Goal: Information Seeking & Learning: Learn about a topic

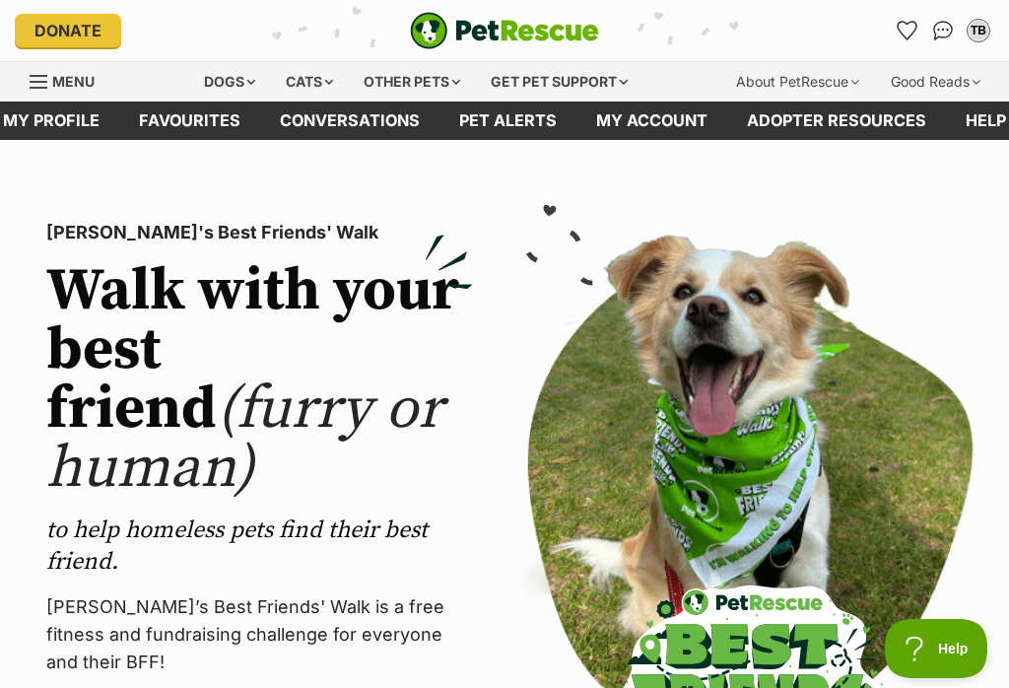
click at [224, 76] on div "Dogs" at bounding box center [229, 81] width 79 height 39
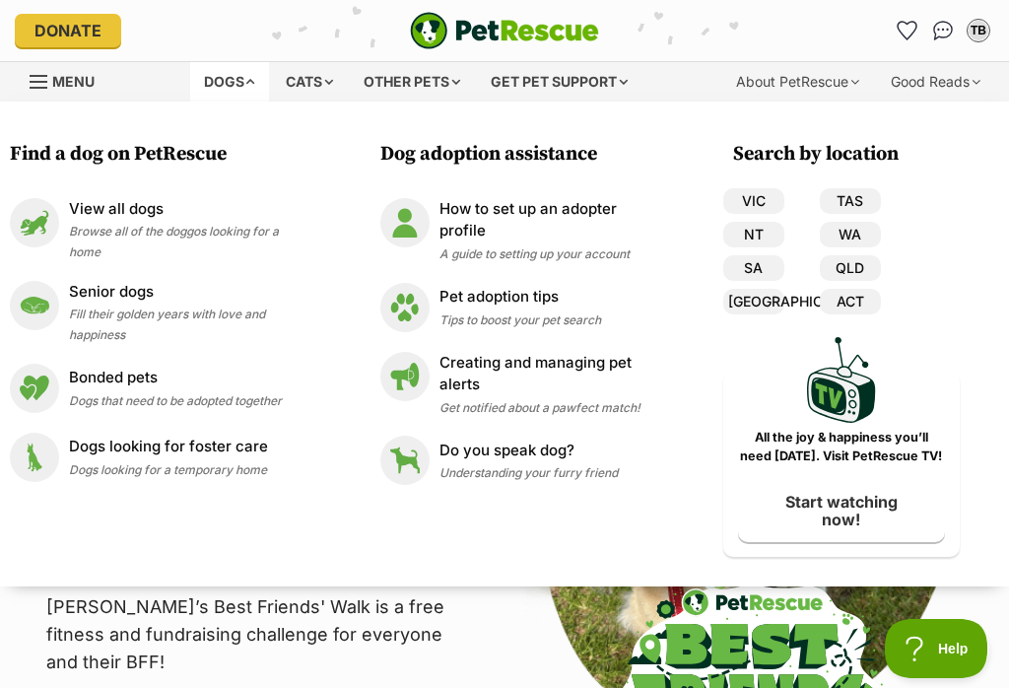
click at [867, 264] on link "QLD" at bounding box center [850, 268] width 61 height 26
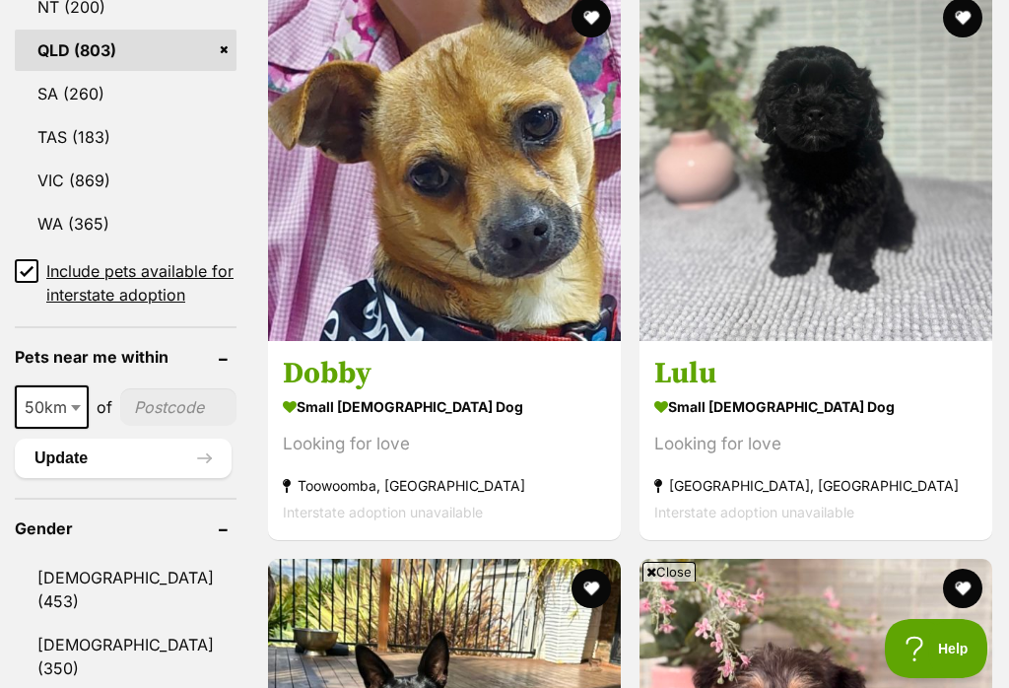
click at [26, 259] on input "Include pets available for interstate adoption" at bounding box center [27, 271] width 24 height 24
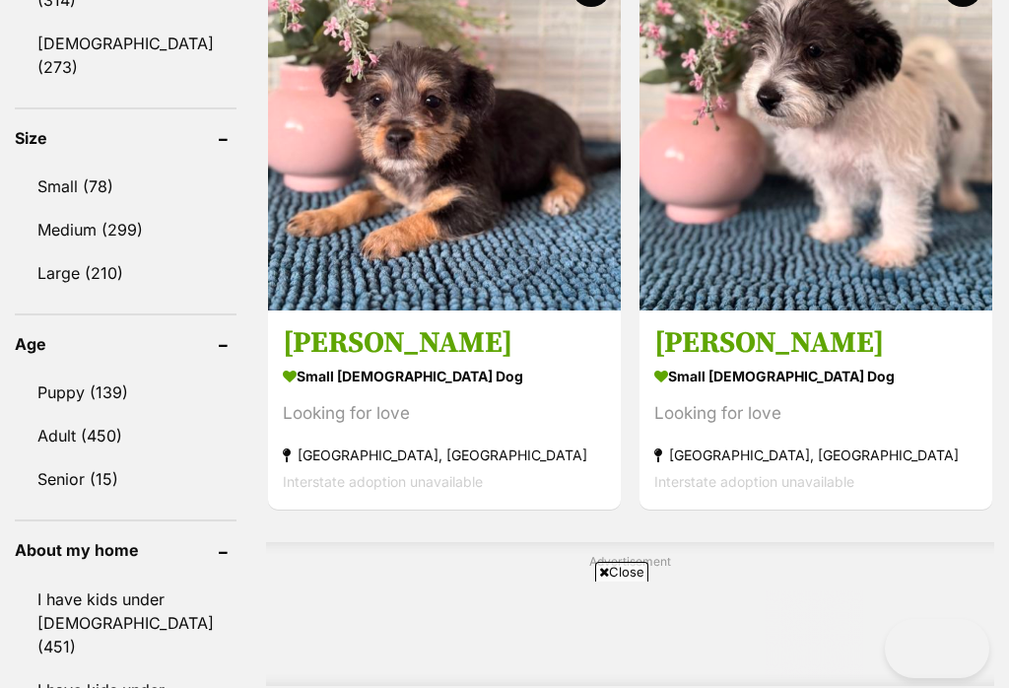
scroll to position [1837, 0]
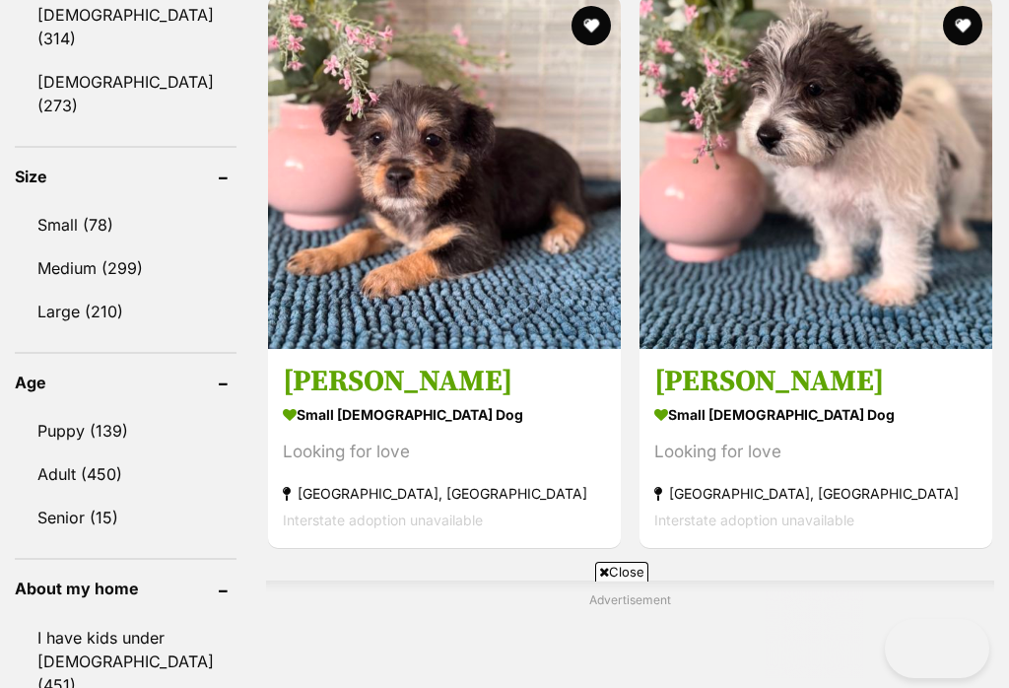
click at [67, 453] on link "Adult (450)" at bounding box center [126, 473] width 222 height 41
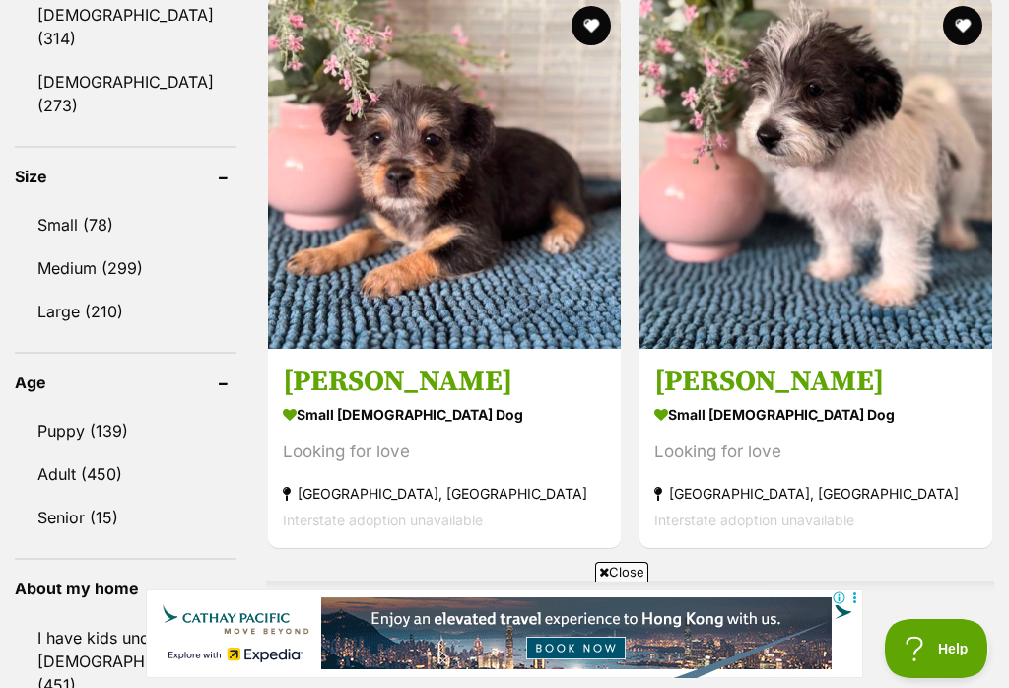
scroll to position [1833, 0]
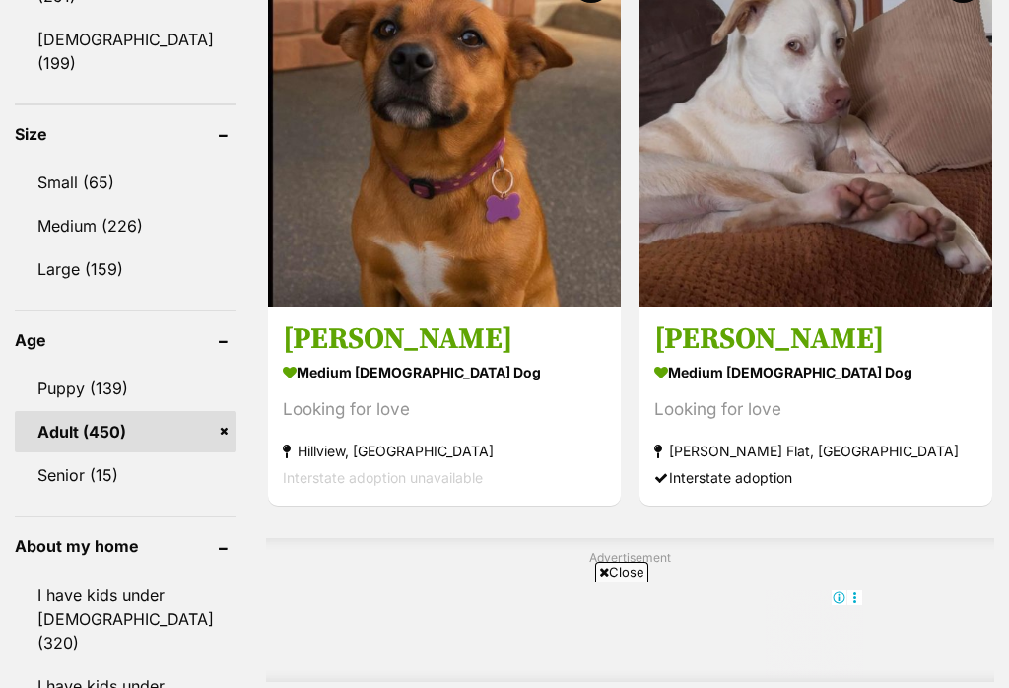
scroll to position [1883, 0]
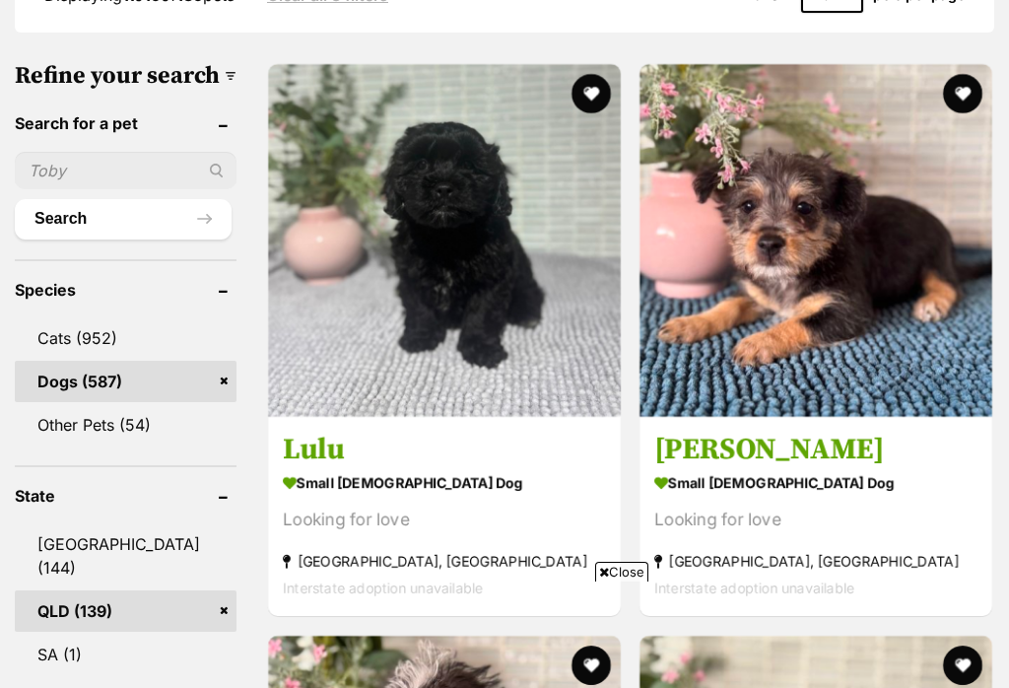
click at [655, 432] on h3 "[PERSON_NAME]" at bounding box center [816, 450] width 323 height 37
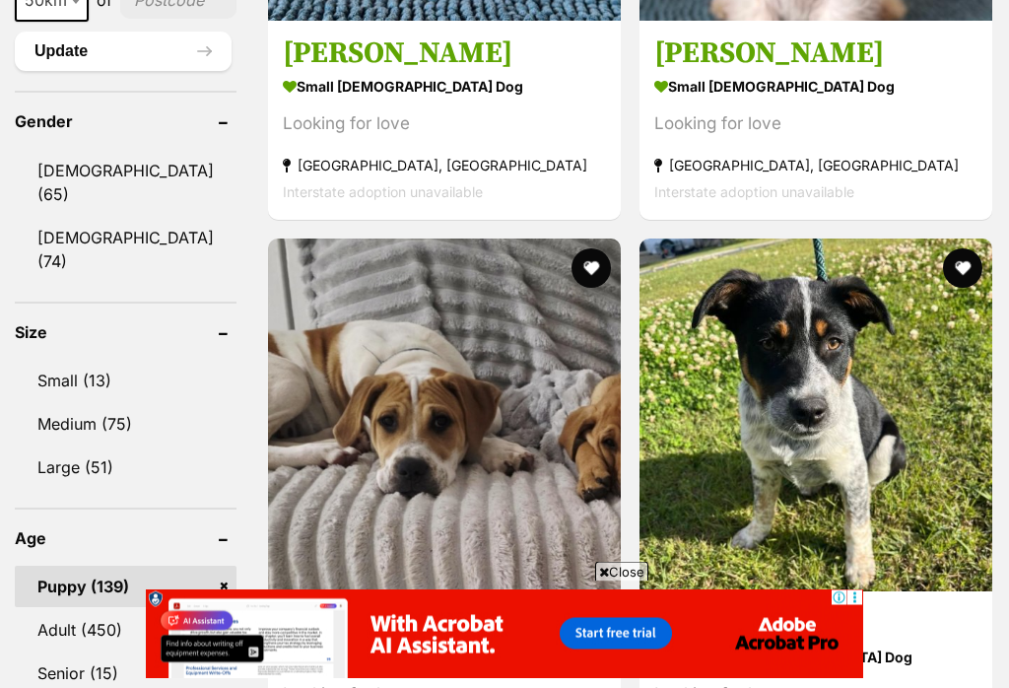
scroll to position [1604, 0]
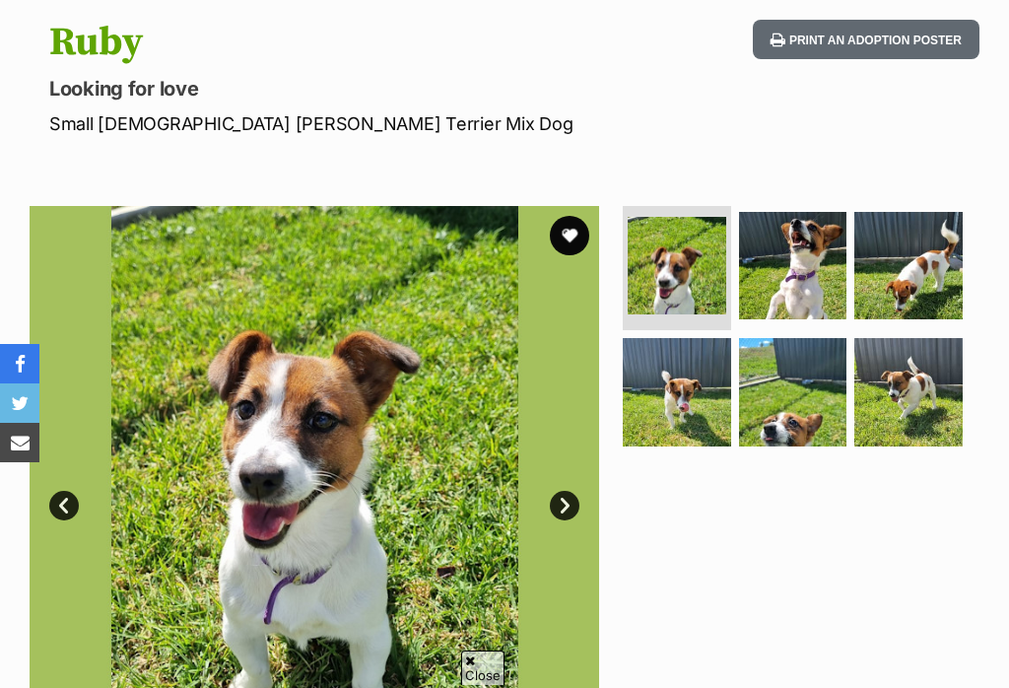
scroll to position [204, 0]
click at [921, 374] on img at bounding box center [909, 392] width 108 height 108
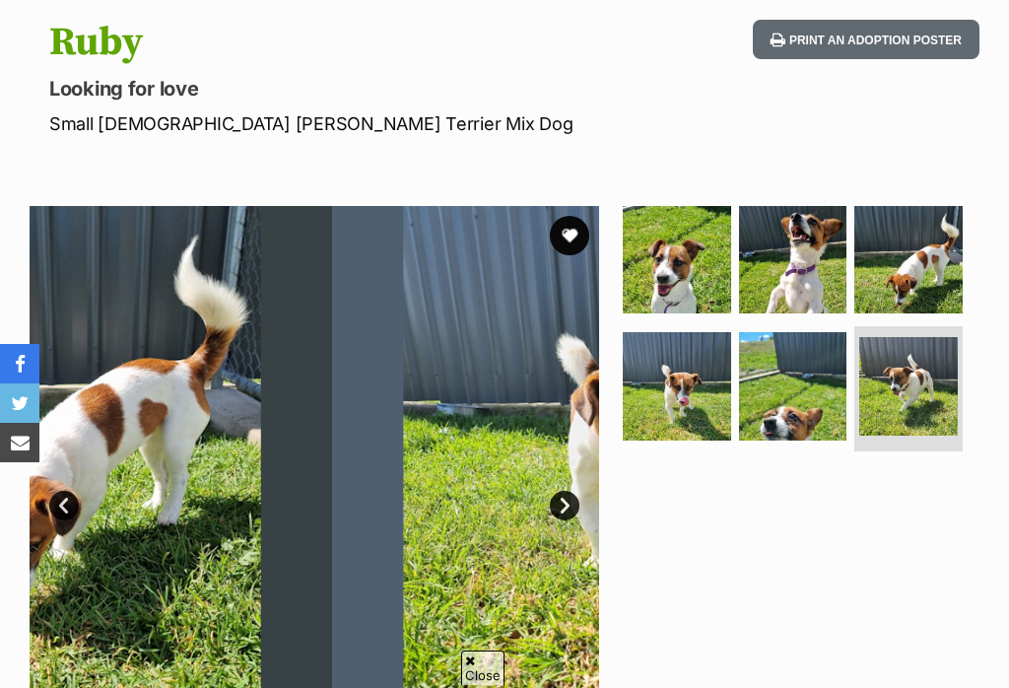
scroll to position [250, 0]
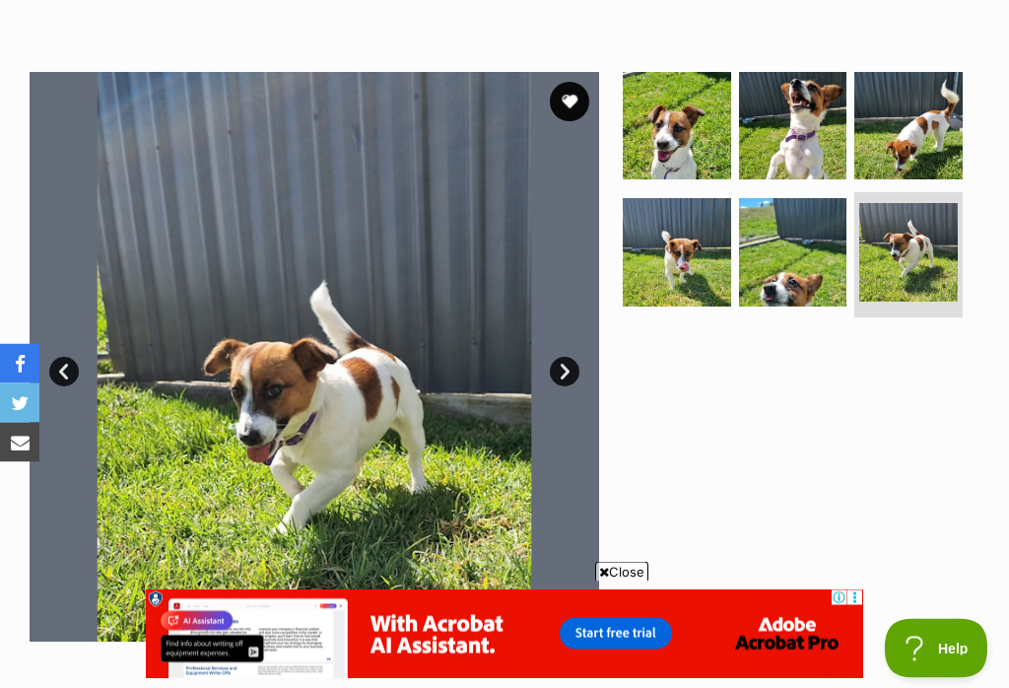
scroll to position [312, 0]
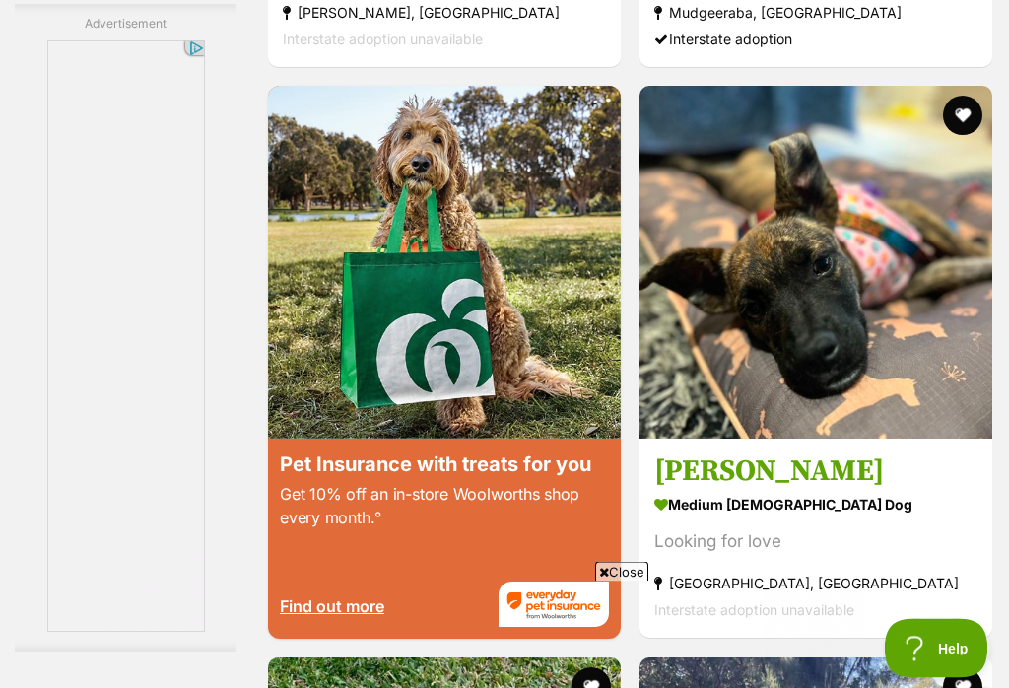
scroll to position [3656, 0]
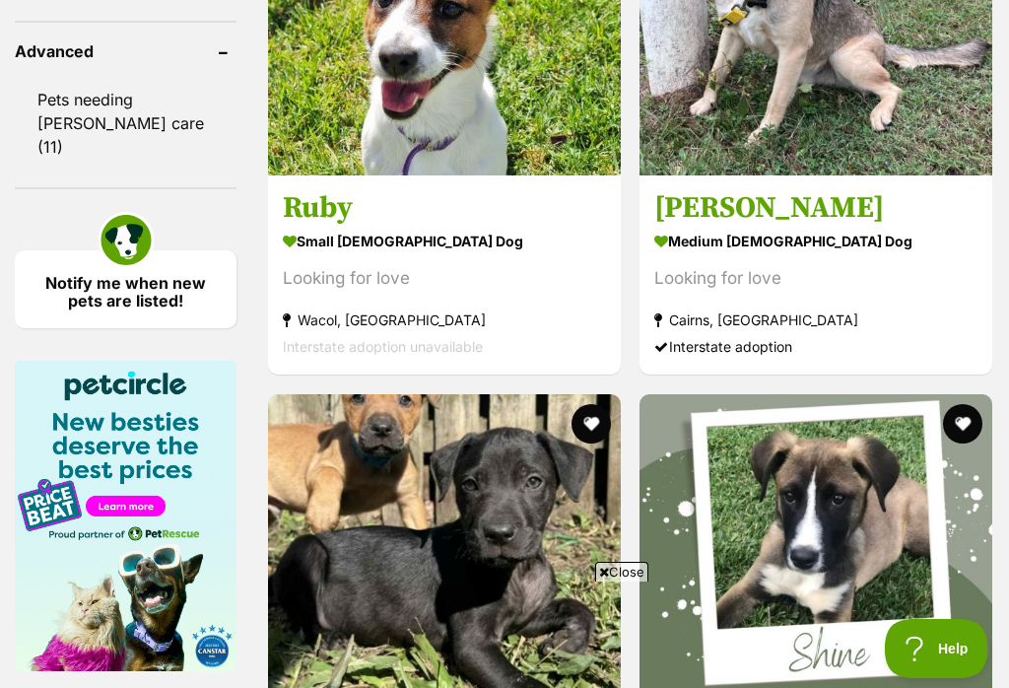
scroll to position [3232, 0]
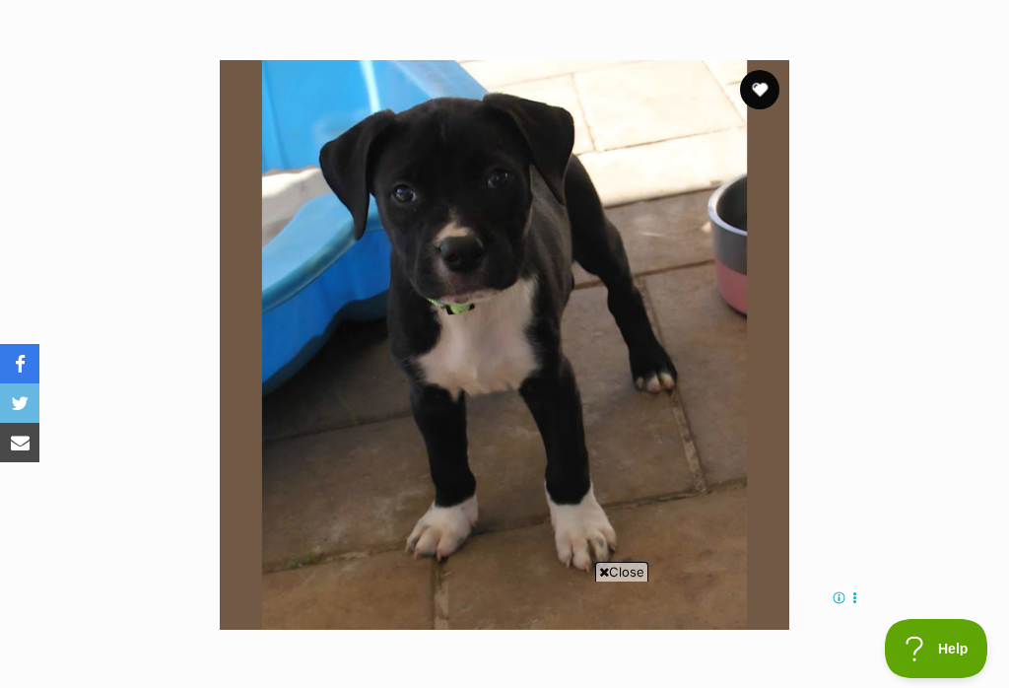
scroll to position [334, 0]
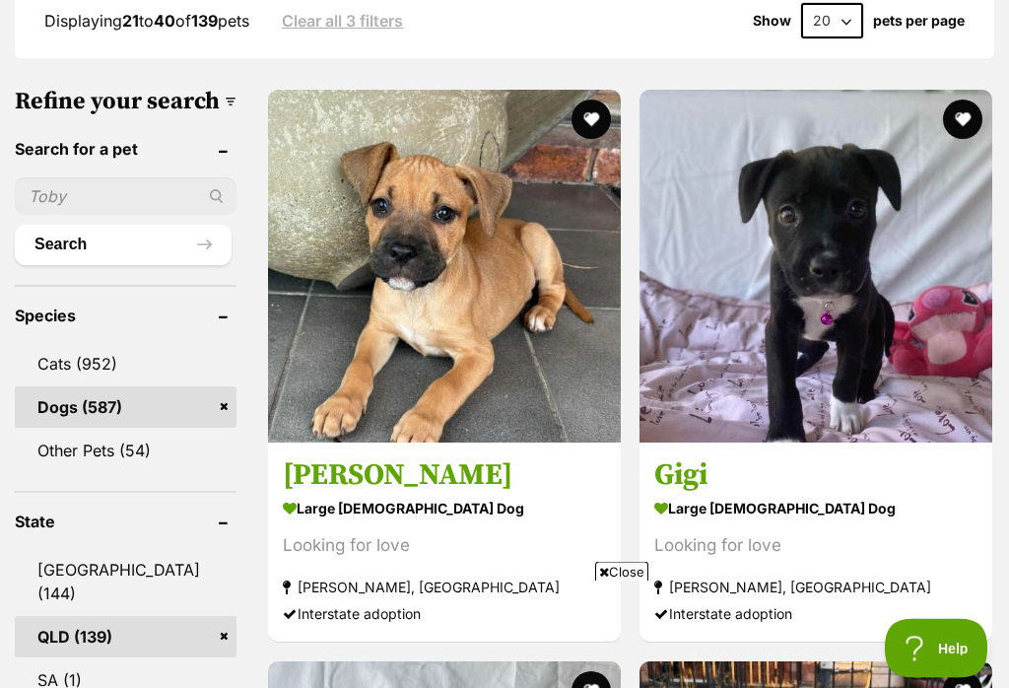
scroll to position [607, 0]
click at [655, 495] on strong "large [DEMOGRAPHIC_DATA] Dog" at bounding box center [816, 509] width 323 height 29
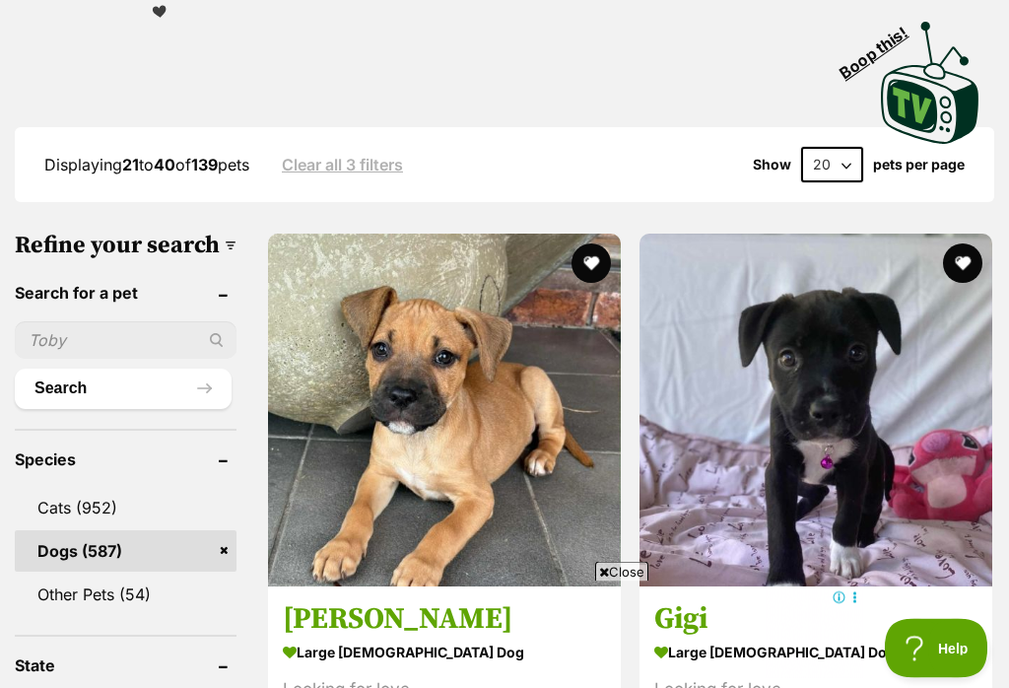
scroll to position [464, 0]
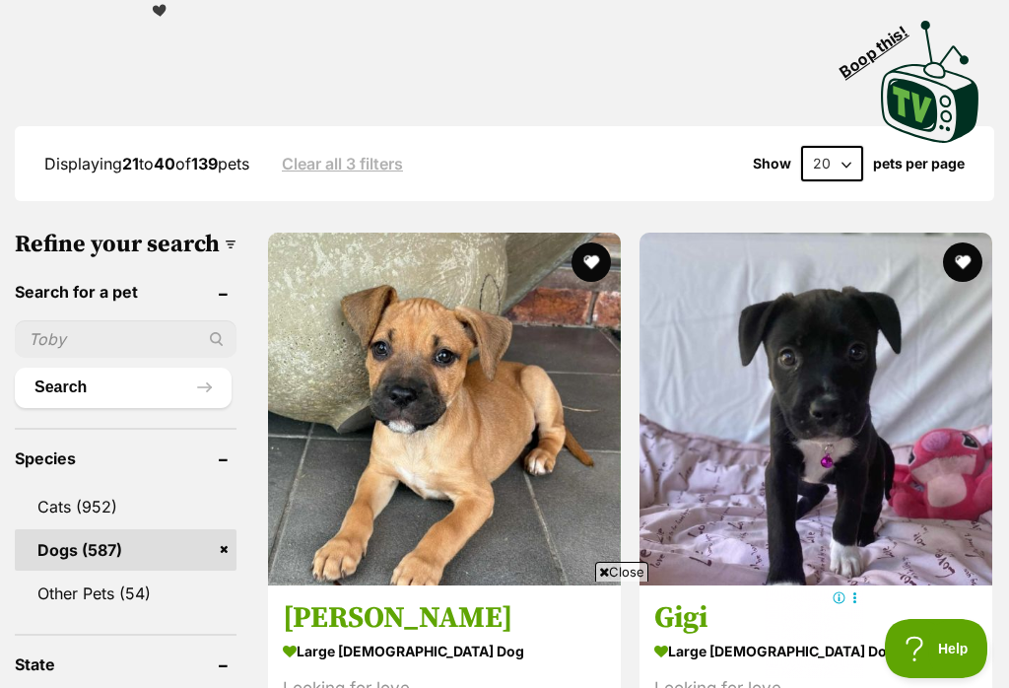
click at [302, 638] on strong "large [DEMOGRAPHIC_DATA] Dog" at bounding box center [444, 652] width 323 height 29
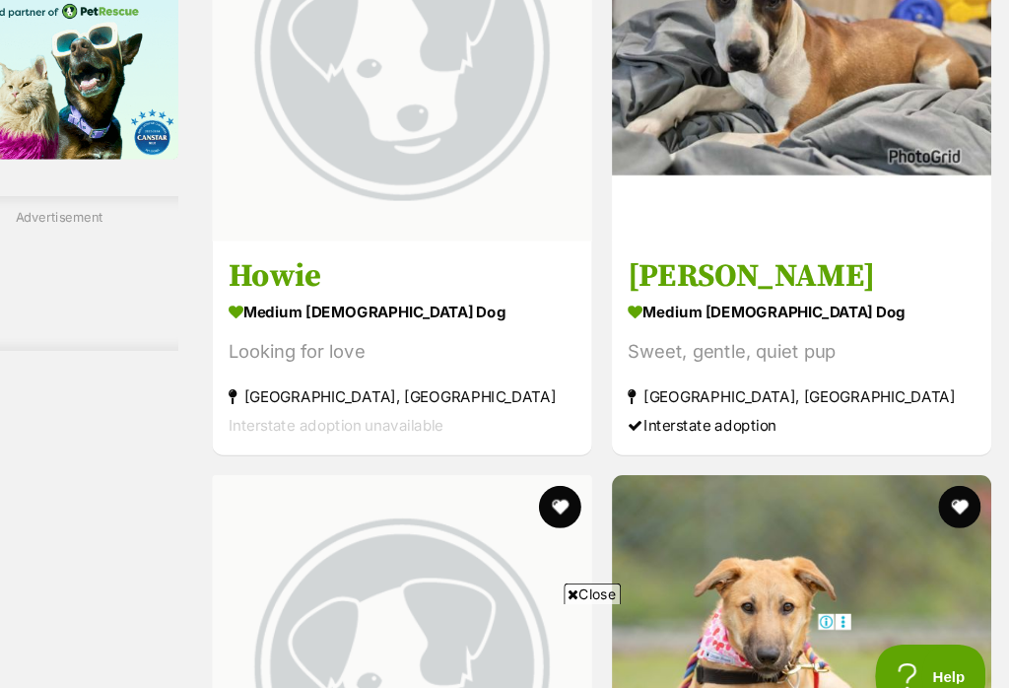
scroll to position [3281, 0]
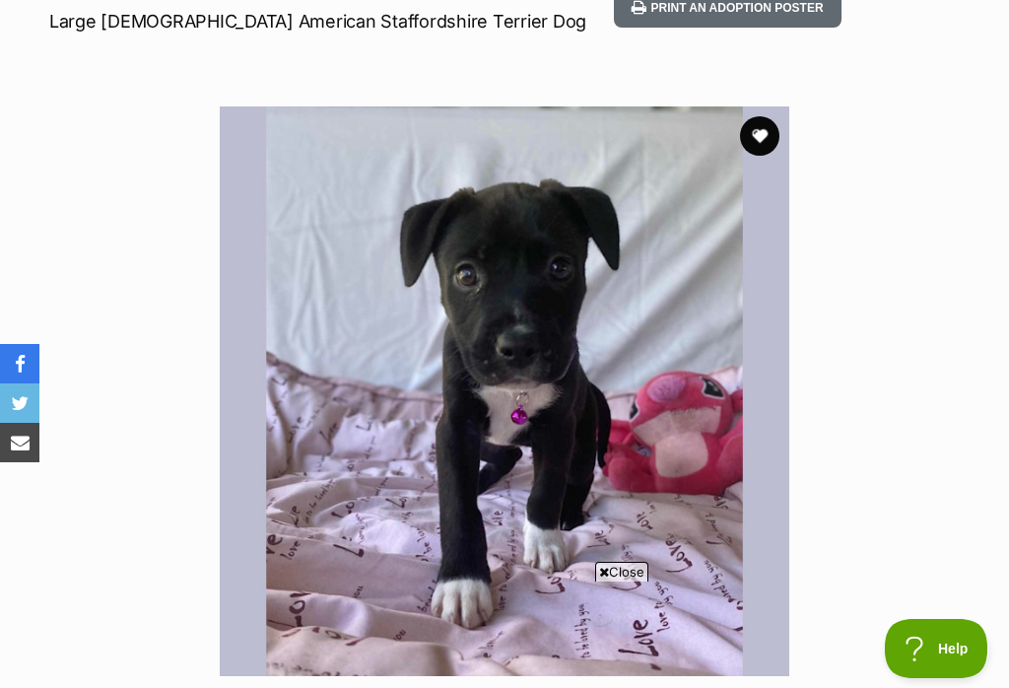
scroll to position [304, 0]
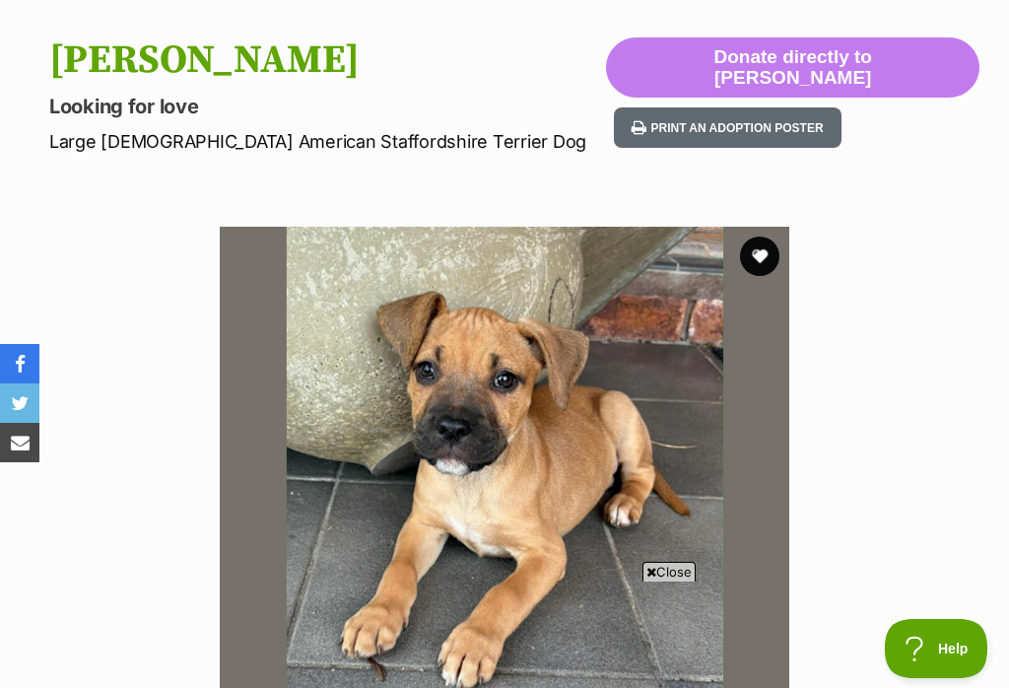
scroll to position [166, 0]
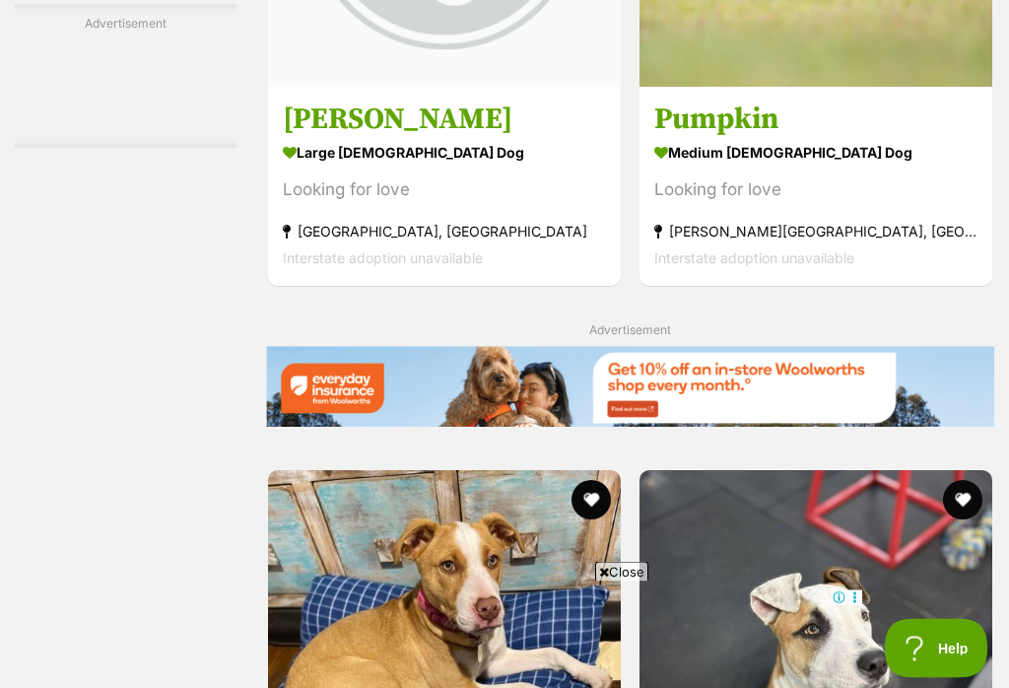
scroll to position [4008, 0]
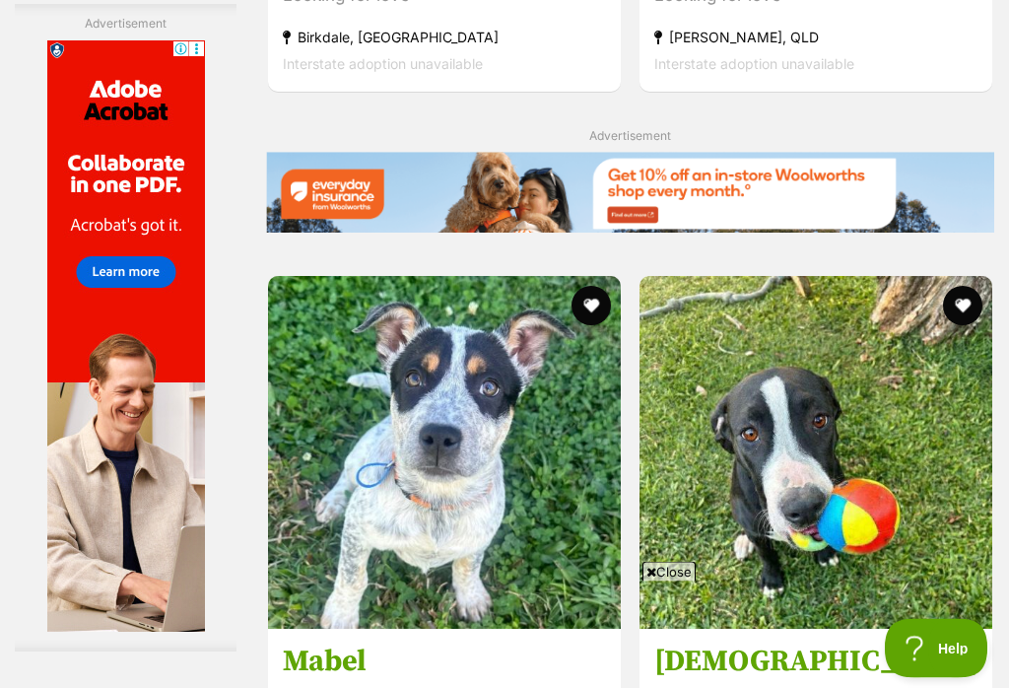
scroll to position [4202, 0]
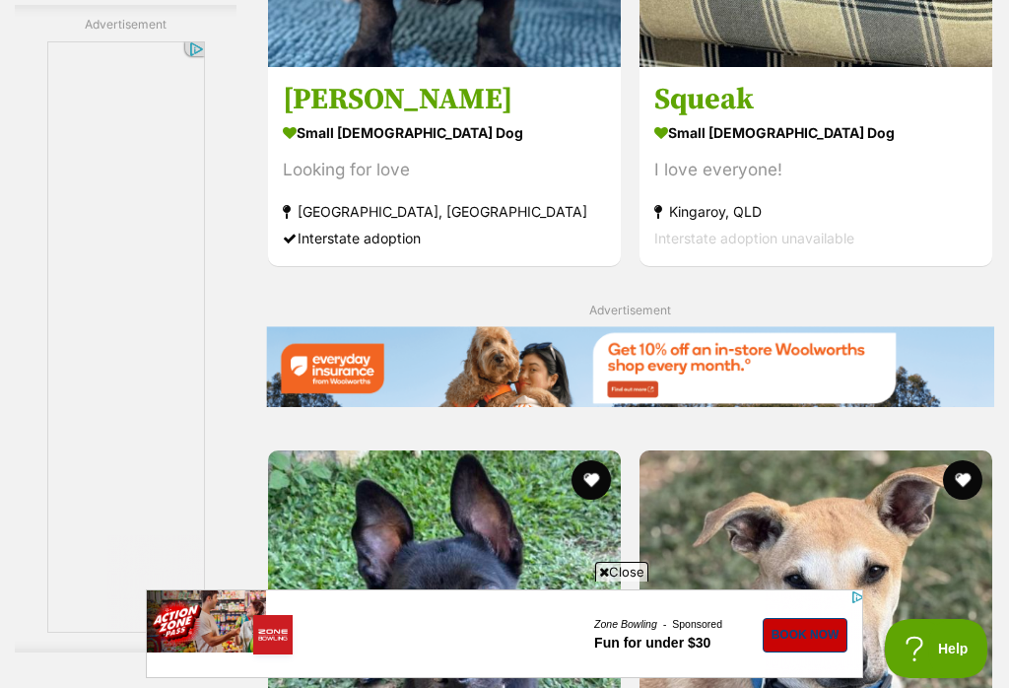
scroll to position [4062, 0]
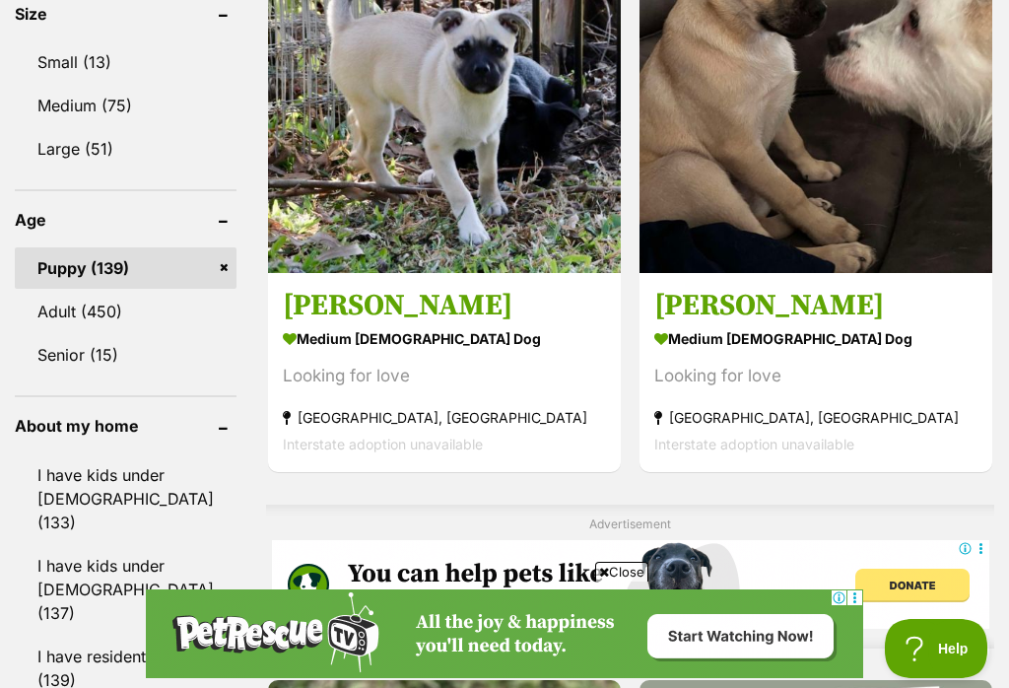
scroll to position [1916, 0]
